Goal: Task Accomplishment & Management: Manage account settings

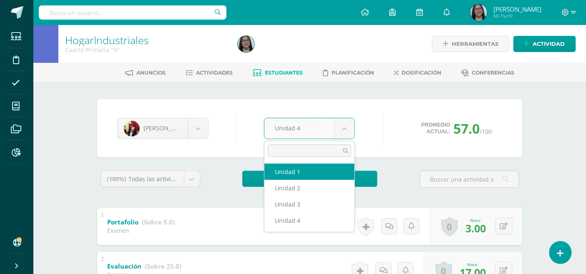
select select "Unidad 1"
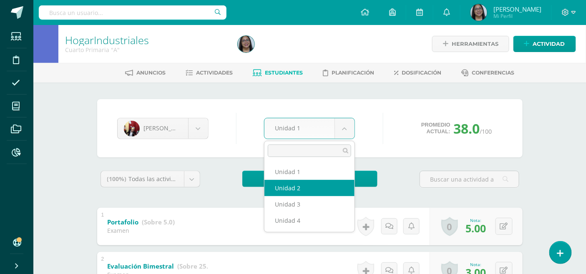
select select "Unidad 2"
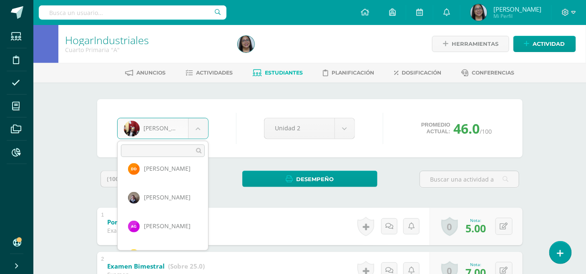
scroll to position [257, 0]
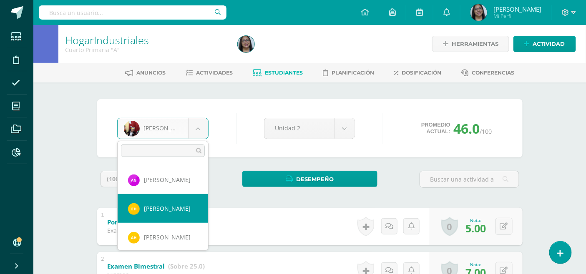
select select "1431"
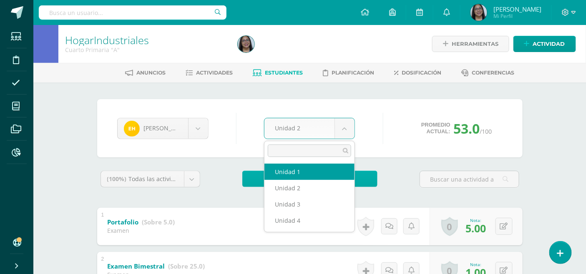
select select "Unidad 1"
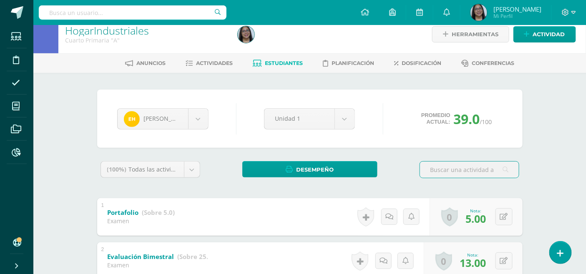
scroll to position [9, 0]
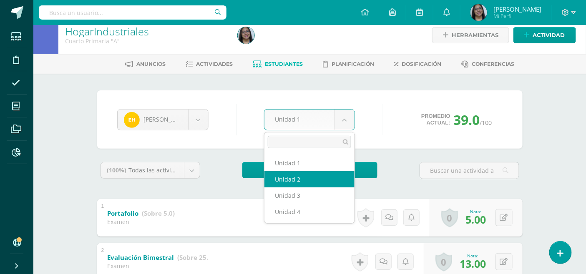
select select "Unidad 2"
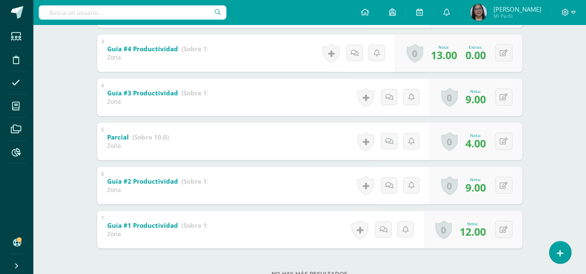
scroll to position [291, 0]
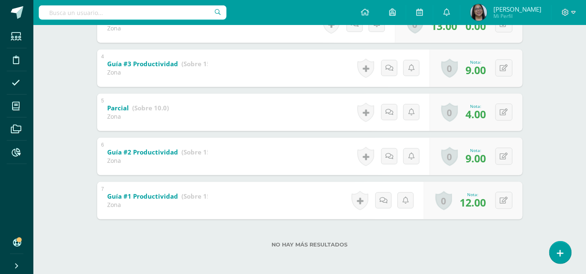
click at [411, 226] on div "No hay más resultados" at bounding box center [309, 239] width 425 height 39
click at [464, 235] on div "No hay más resultados" at bounding box center [309, 239] width 425 height 39
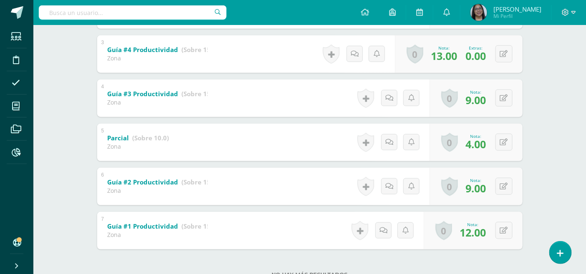
scroll to position [245, 0]
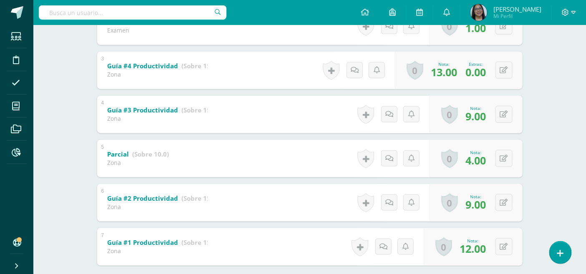
click at [479, 111] on span "9.00" at bounding box center [476, 116] width 20 height 14
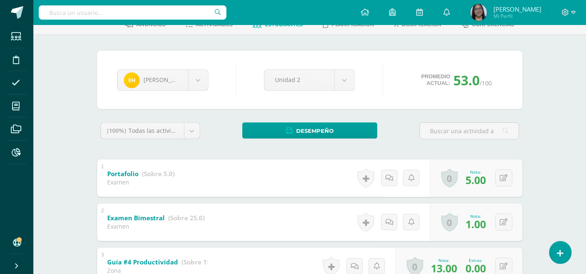
scroll to position [0, 0]
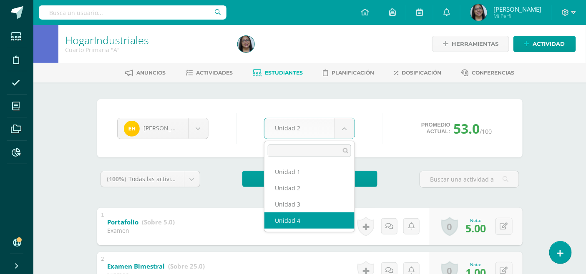
select select "Unidad 4"
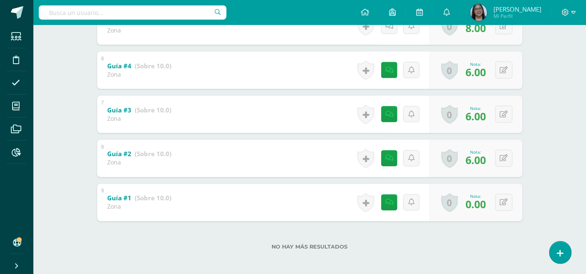
scroll to position [379, 0]
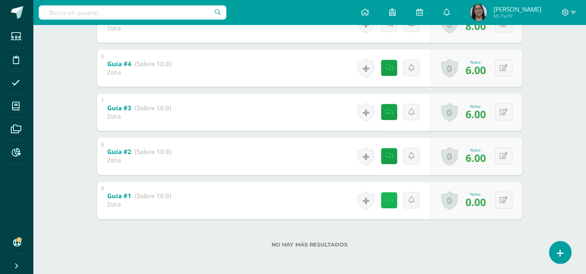
click at [388, 198] on icon at bounding box center [389, 200] width 8 height 7
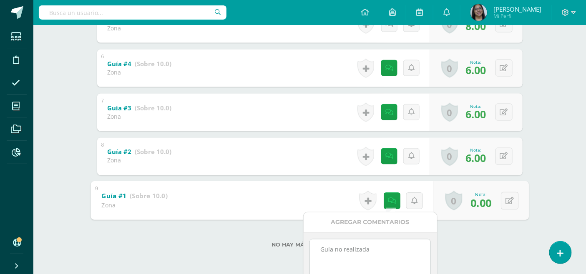
click at [256, 231] on div "No hay más resultados" at bounding box center [309, 239] width 425 height 39
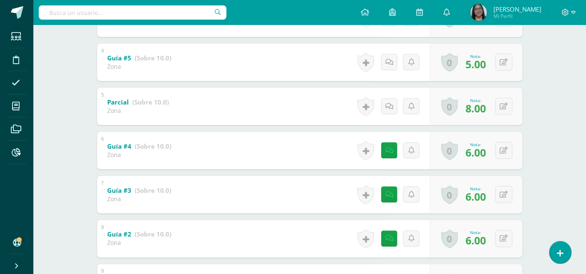
scroll to position [286, 0]
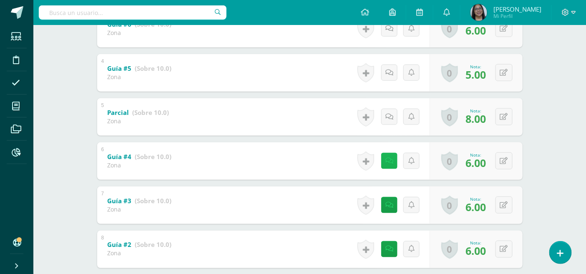
click at [388, 162] on icon at bounding box center [389, 161] width 8 height 7
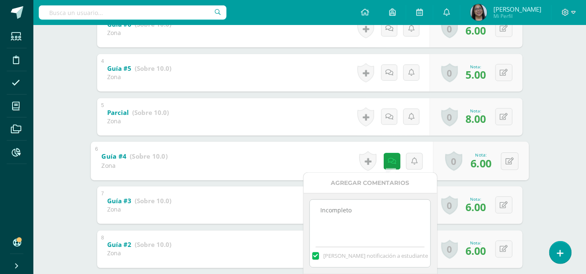
click at [572, 185] on div "HogarIndustriales Cuarto Primaria "A" Herramientas Detalle de asistencias Activ…" at bounding box center [309, 53] width 552 height 629
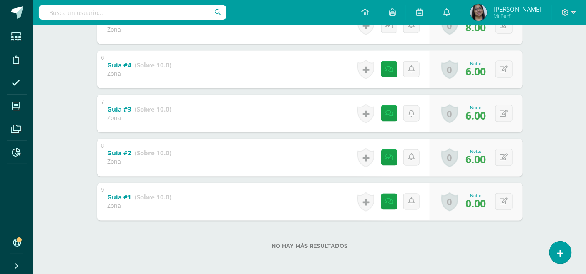
scroll to position [379, 0]
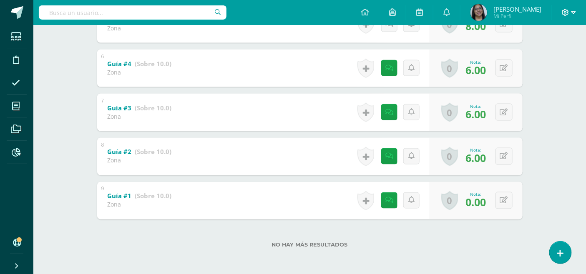
click at [571, 13] on icon at bounding box center [573, 13] width 5 height 8
click at [546, 57] on span "Cerrar sesión" at bounding box center [548, 57] width 38 height 8
